Goal: Information Seeking & Learning: Check status

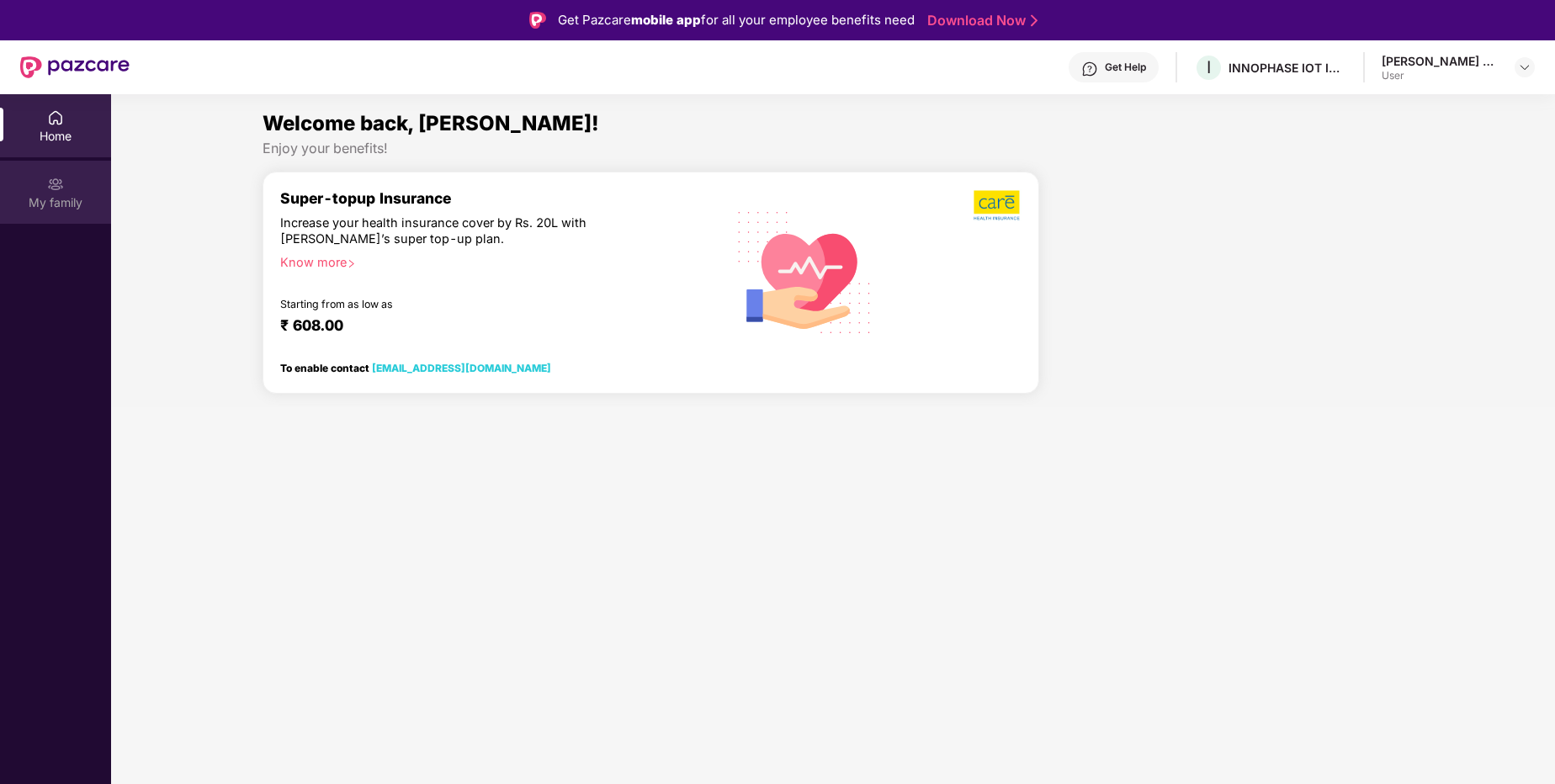
click at [52, 195] on div "My family" at bounding box center [56, 202] width 111 height 17
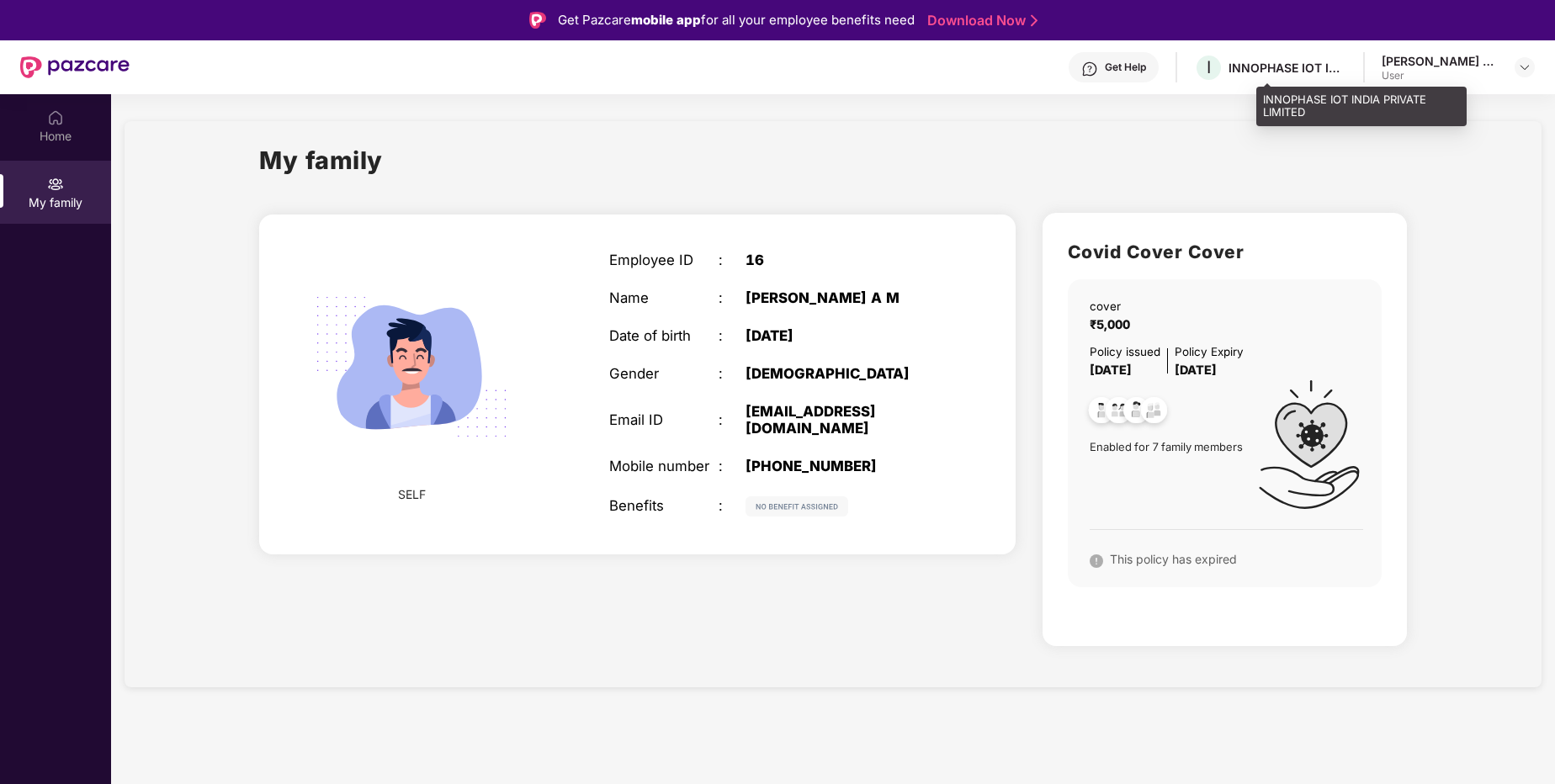
click at [1316, 72] on div "INNOPHASE IOT INDIA PRIVATE LIMITED" at bounding box center [1287, 68] width 117 height 16
click at [1524, 65] on img at bounding box center [1525, 67] width 13 height 13
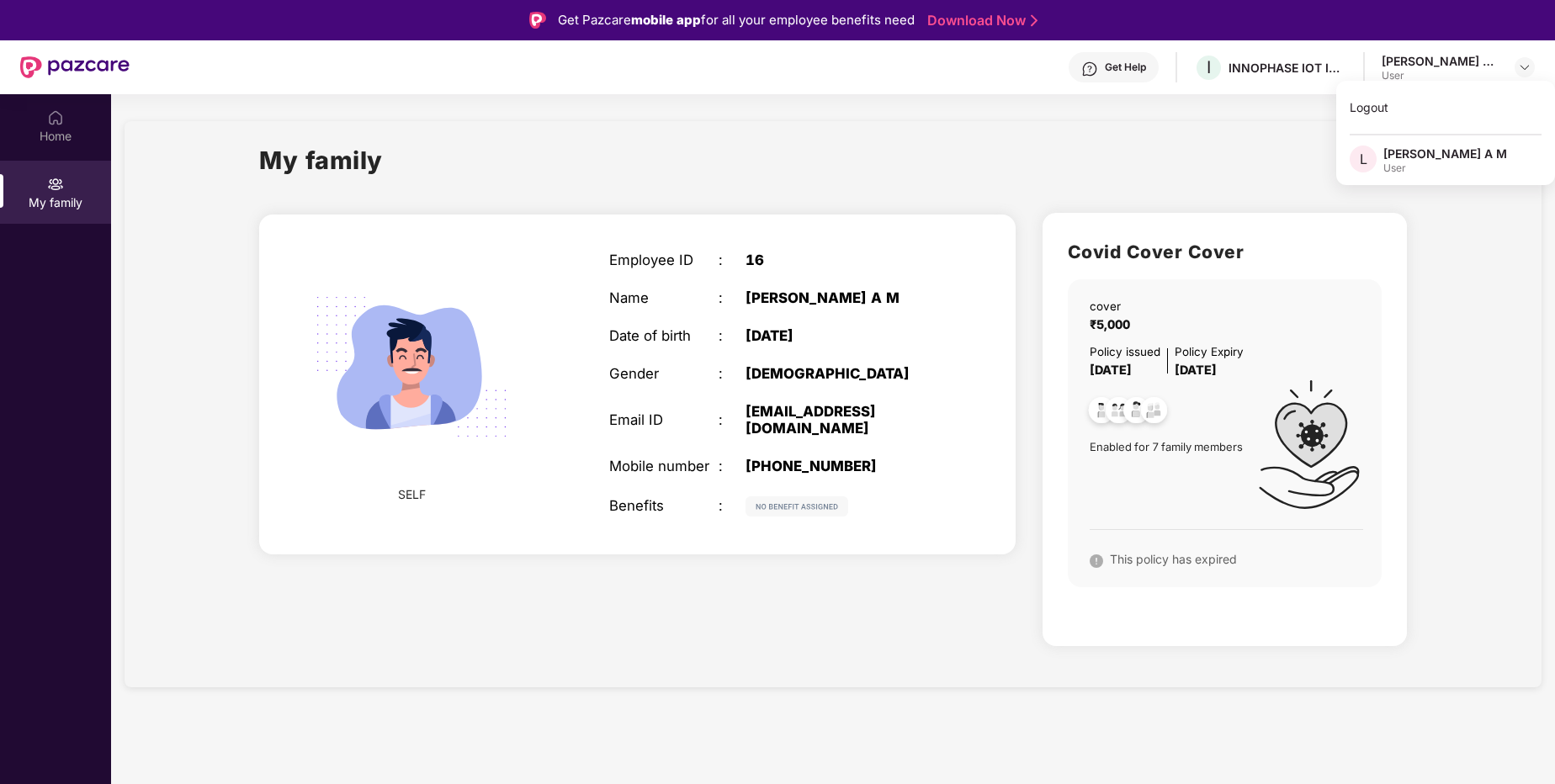
click at [1429, 158] on div "[PERSON_NAME] A M" at bounding box center [1445, 153] width 124 height 16
drag, startPoint x: 1089, startPoint y: 340, endPoint x: 1277, endPoint y: 373, distance: 190.9
click at [1277, 373] on div "cover ₹5,000 Policy issued [DATE] Policy Expiry [DATE] Enabled for 7 family mem…" at bounding box center [1224, 434] width 314 height 308
click at [1085, 555] on div "cover ₹5,000 Policy issued [DATE] Policy Expiry [DATE] Enabled for 7 family mem…" at bounding box center [1224, 434] width 314 height 308
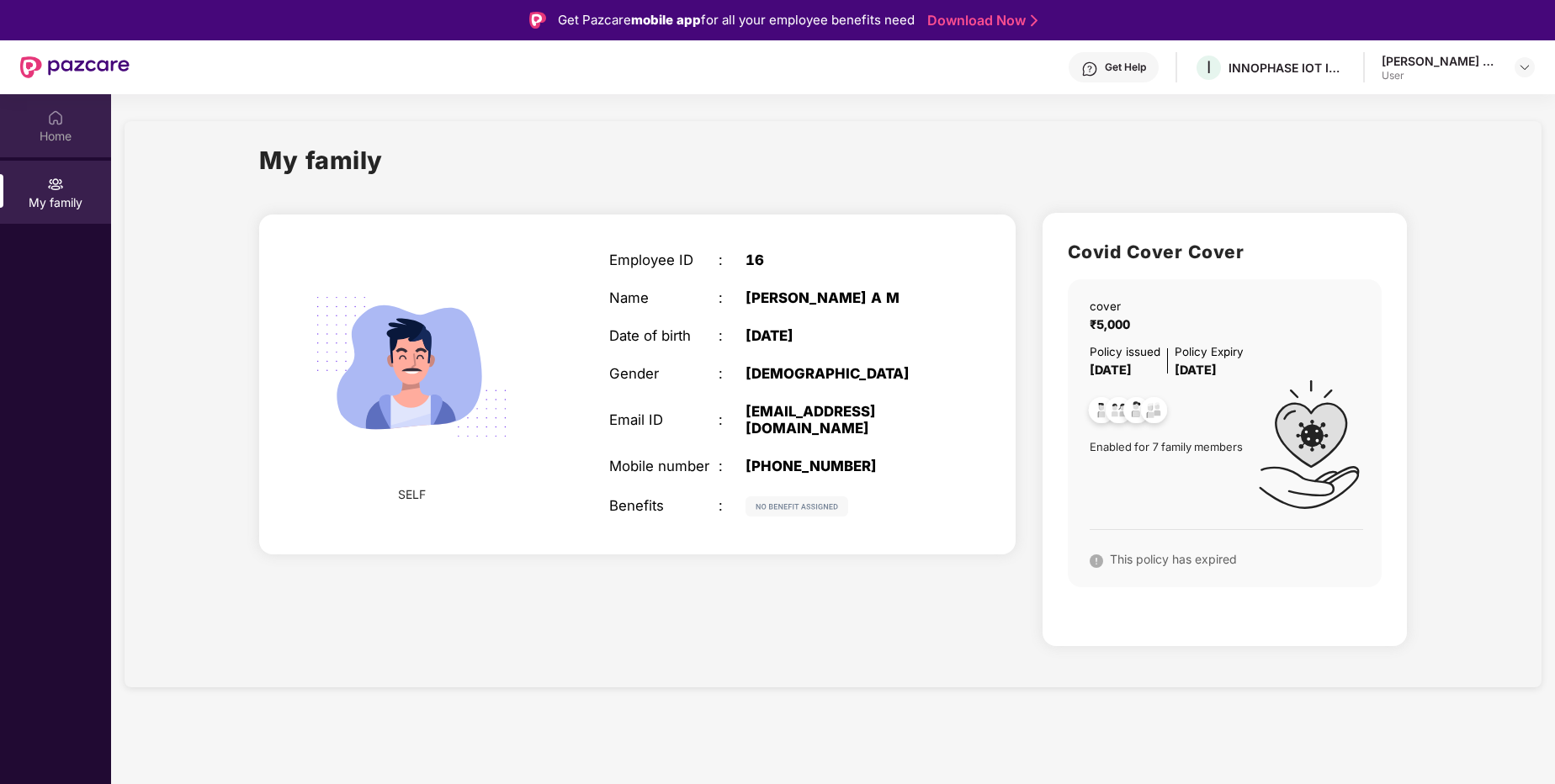
click at [56, 147] on div "Home" at bounding box center [56, 125] width 111 height 63
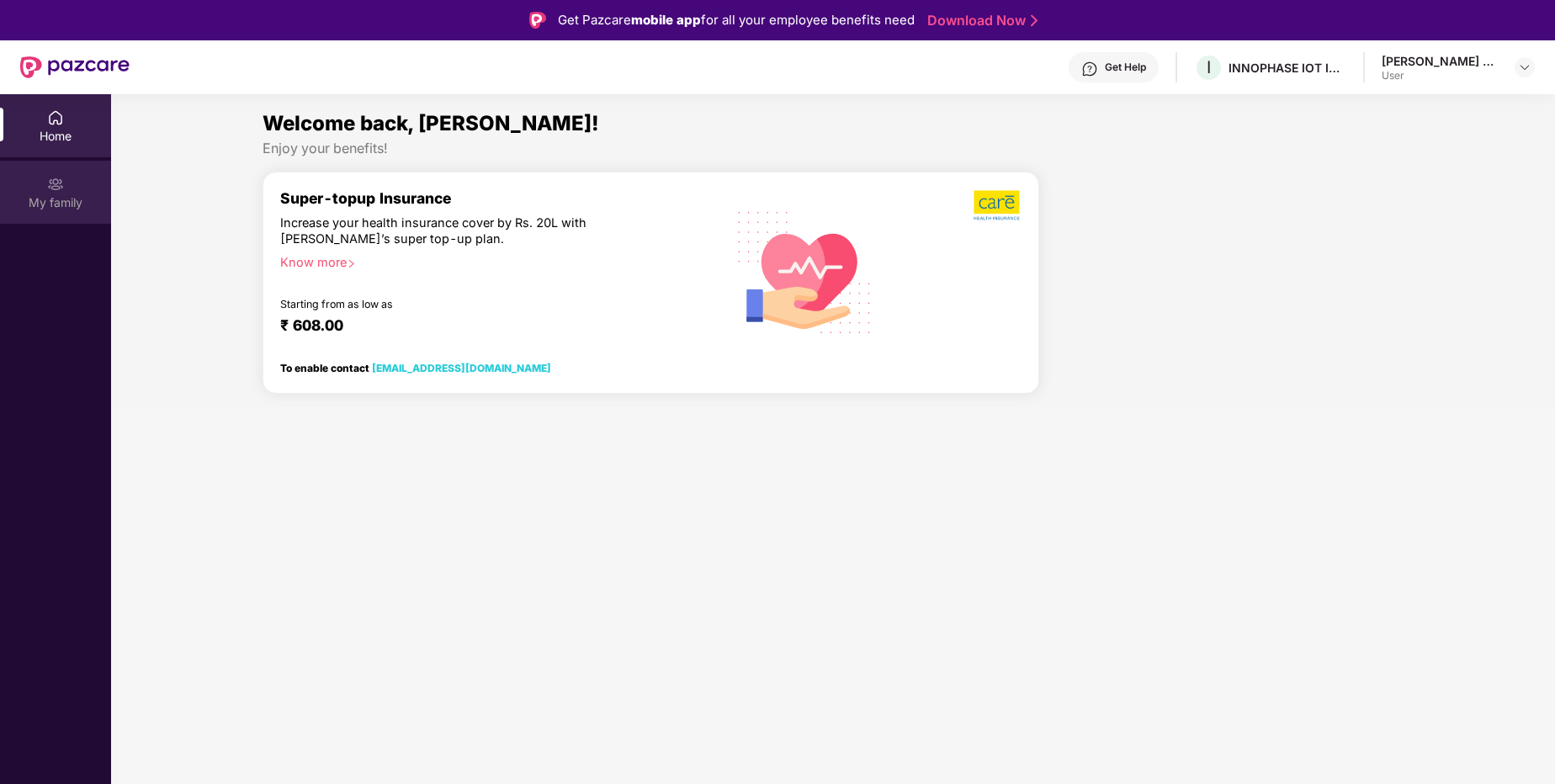
click at [62, 181] on img at bounding box center [56, 184] width 17 height 17
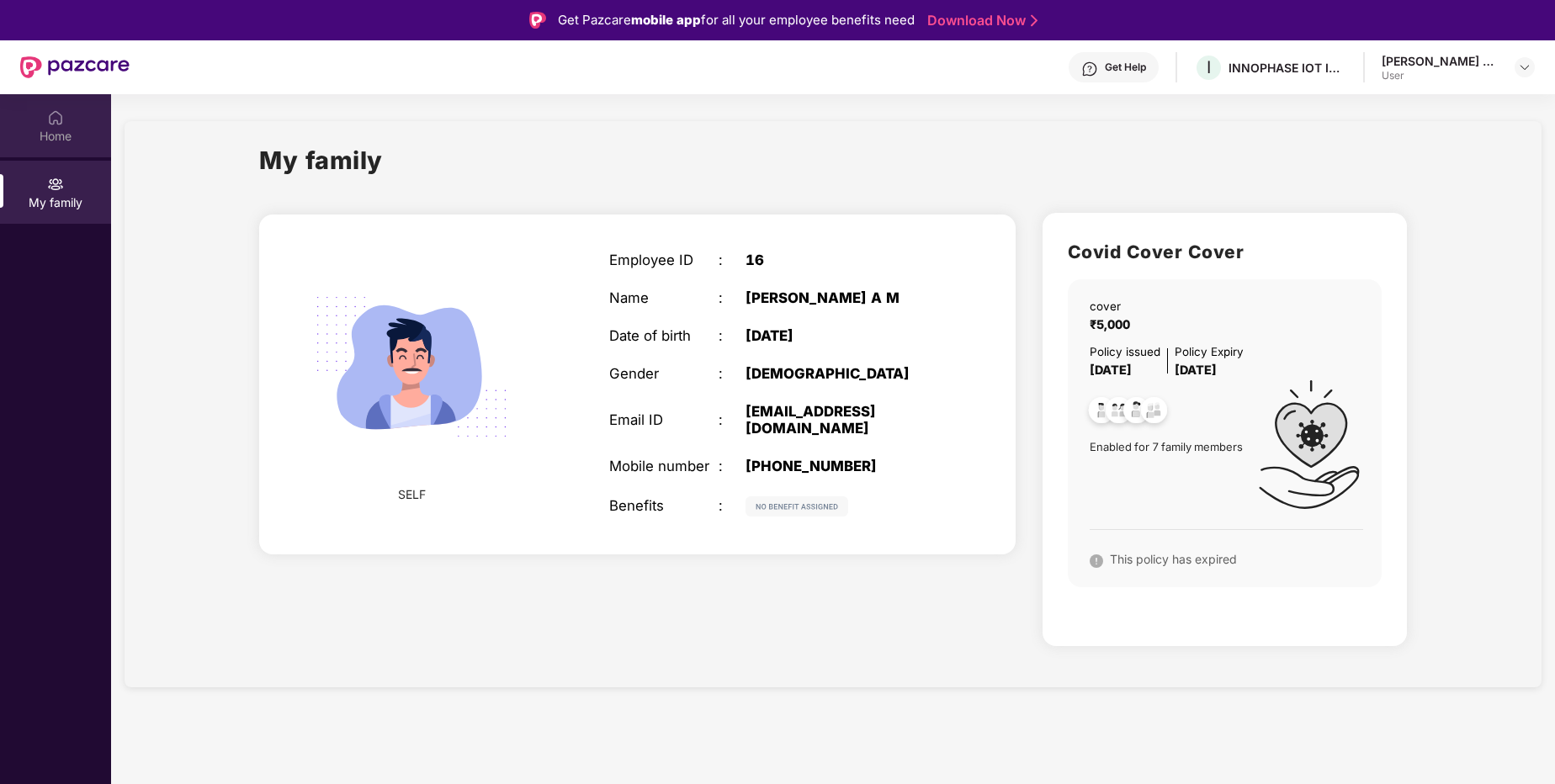
click at [67, 133] on div "Home" at bounding box center [56, 136] width 111 height 17
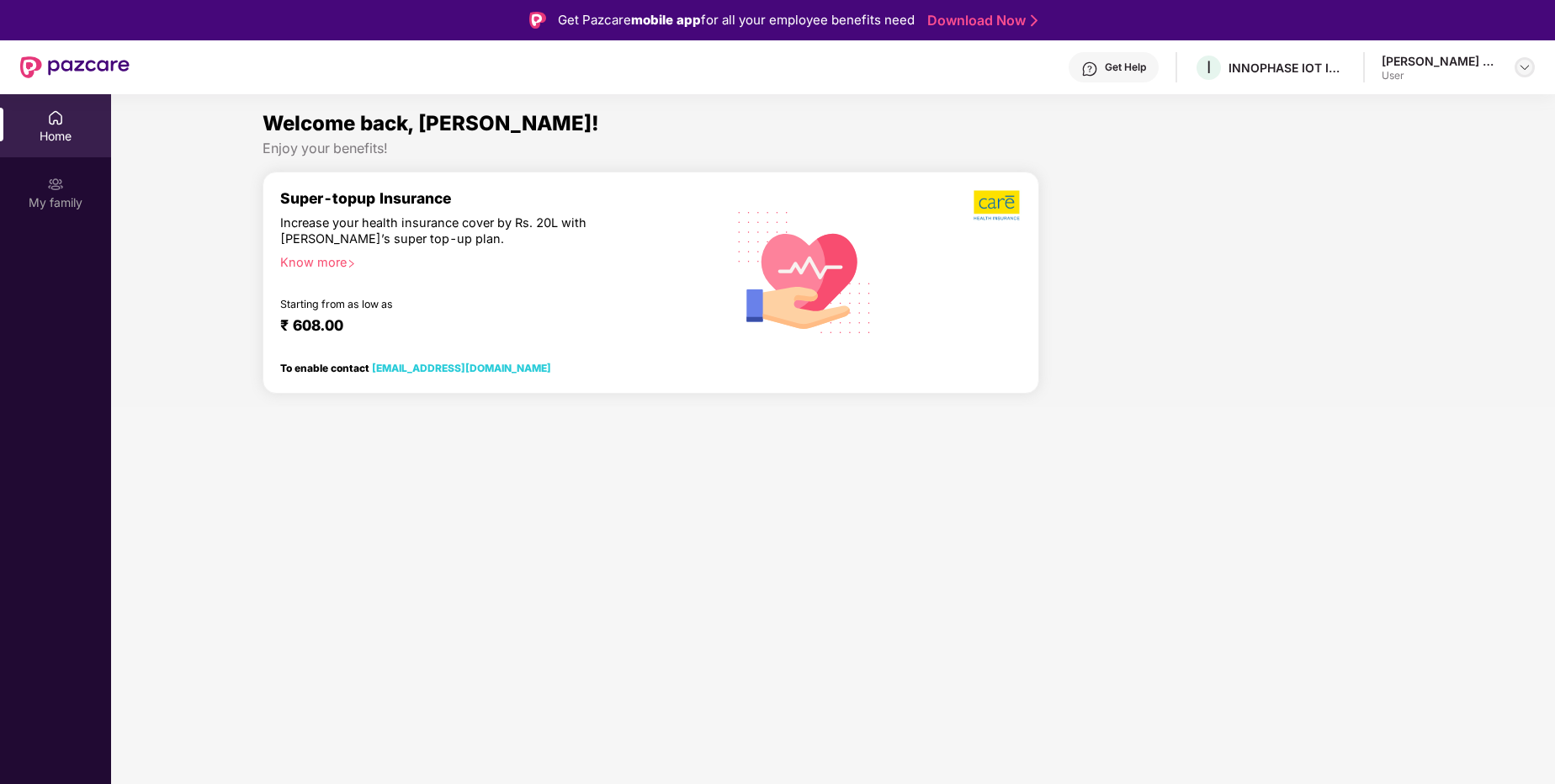
click at [1521, 69] on img at bounding box center [1525, 67] width 13 height 13
click at [65, 124] on div "Home" at bounding box center [56, 125] width 111 height 63
click at [60, 198] on div "My family" at bounding box center [56, 202] width 111 height 17
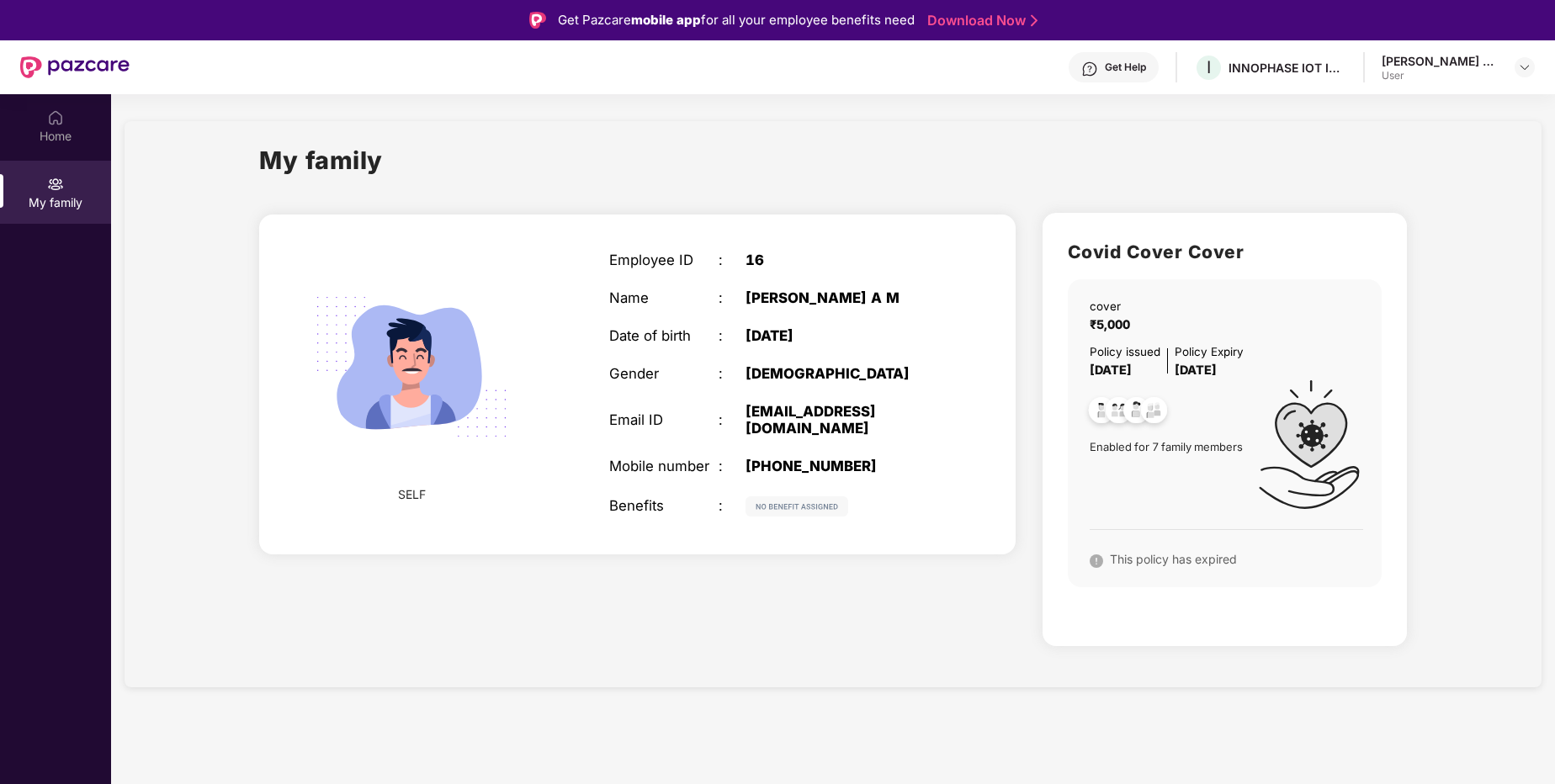
scroll to position [94, 0]
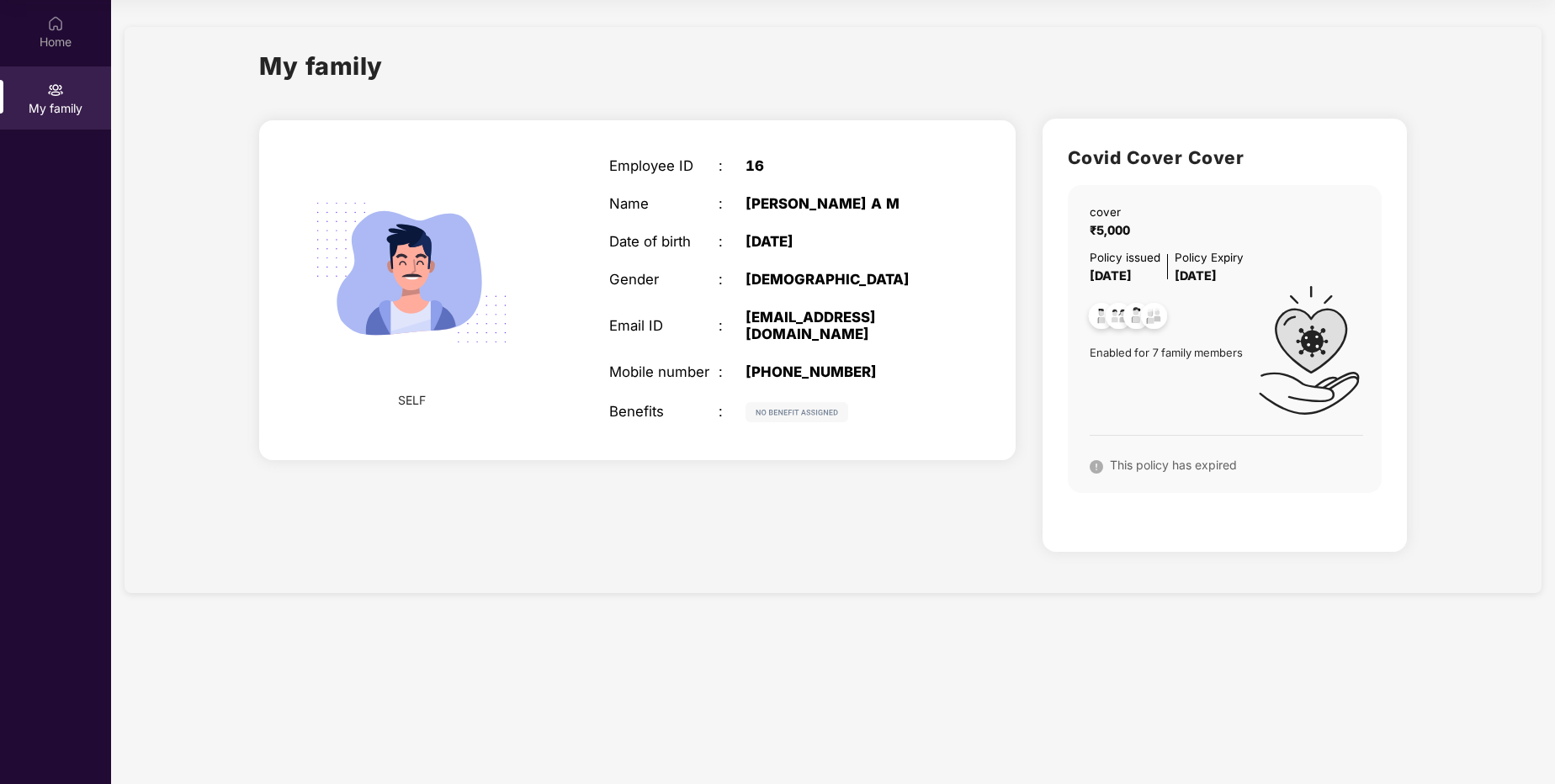
click at [437, 305] on img at bounding box center [411, 272] width 238 height 237
